Goal: Obtain resource: Download file/media

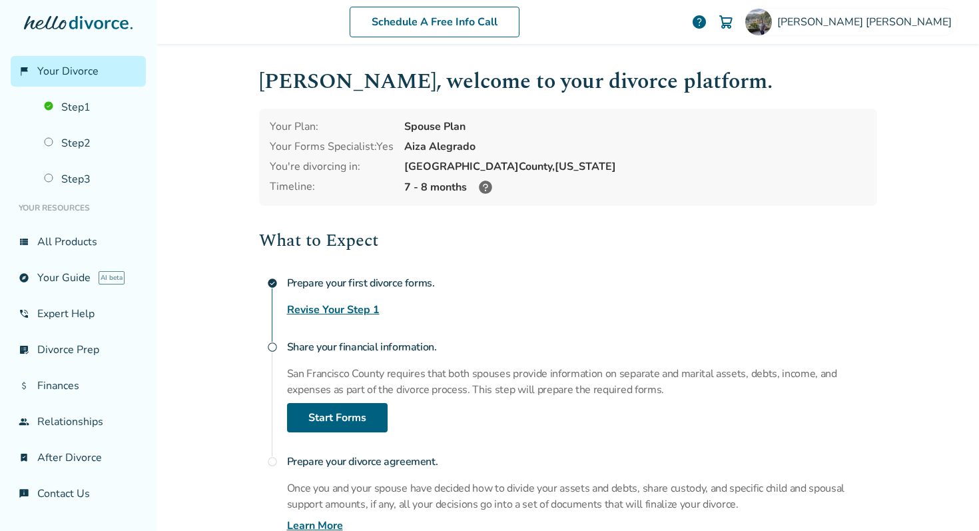
click at [356, 307] on link "Revise Your Step 1" at bounding box center [333, 310] width 93 height 16
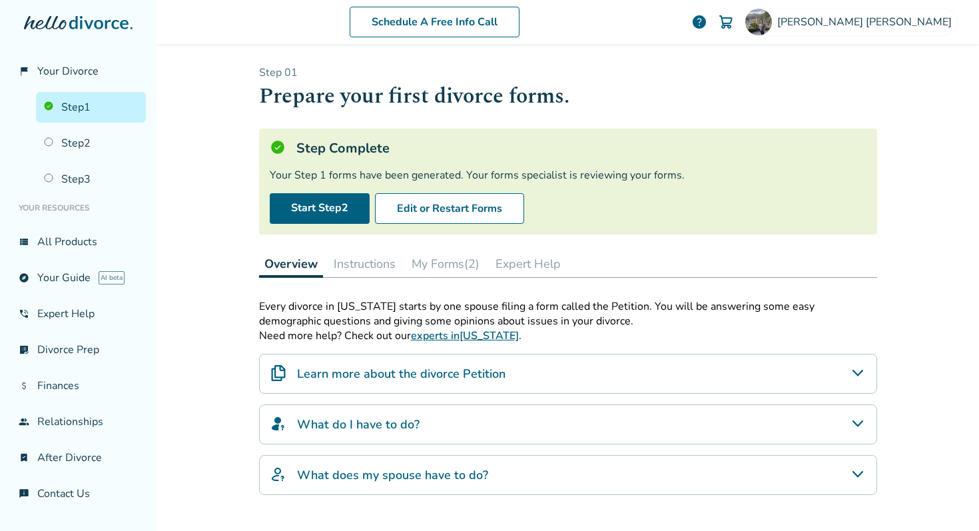
click at [459, 266] on button "My Forms (2)" at bounding box center [445, 263] width 79 height 27
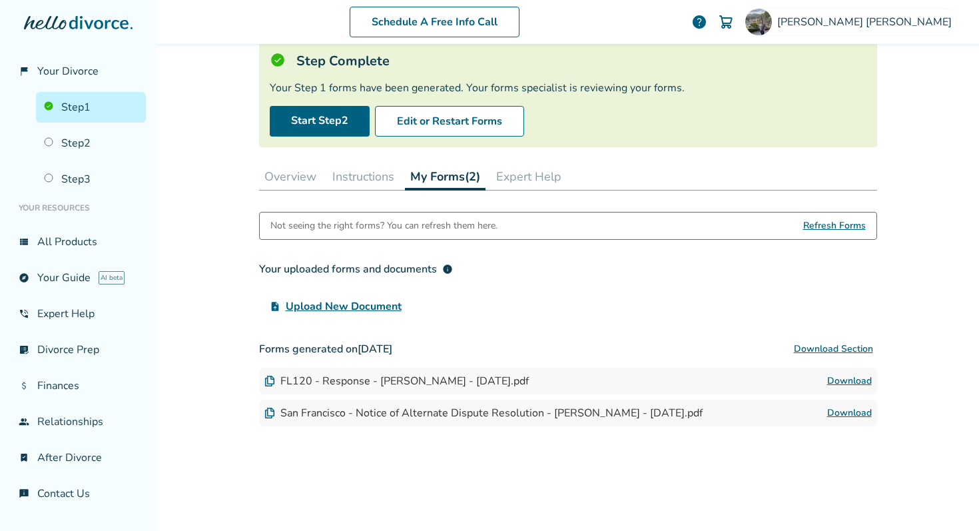
scroll to position [95, 0]
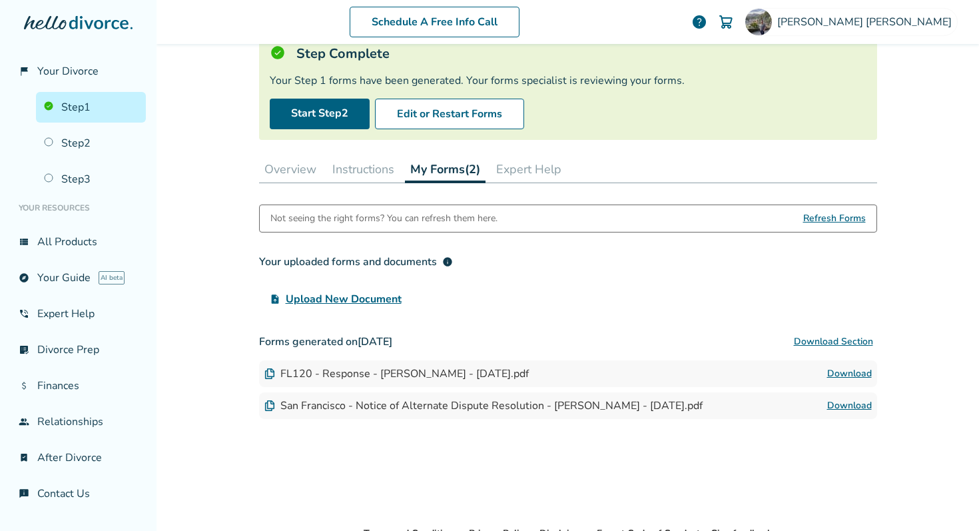
click at [834, 372] on link "Download" at bounding box center [849, 374] width 45 height 16
click at [858, 400] on link "Download" at bounding box center [849, 406] width 45 height 16
